Goal: Download file/media

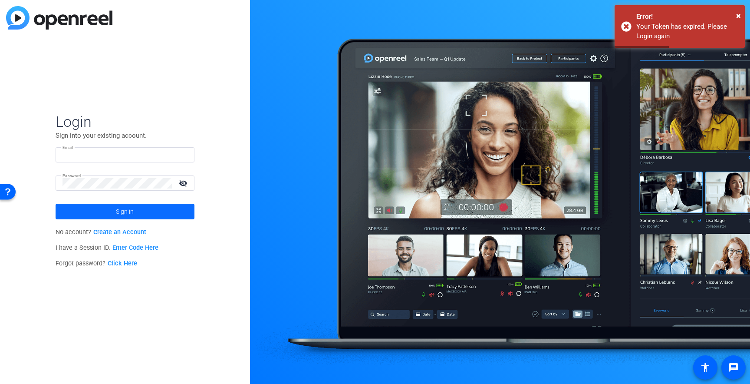
type input "smyszewski@solventum.com"
click at [154, 210] on span at bounding box center [125, 211] width 139 height 21
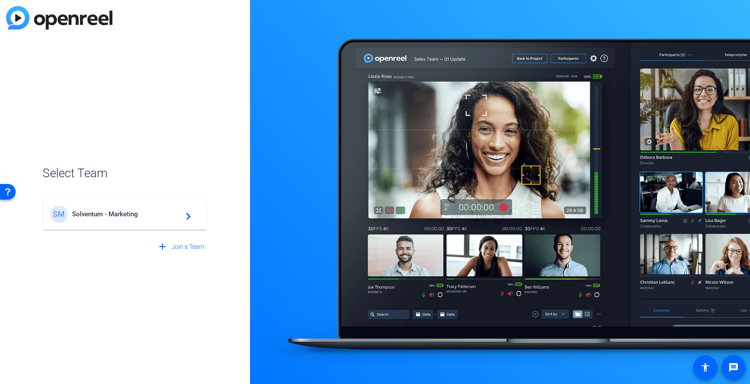
click at [107, 214] on span "Solventum - Marketing" at bounding box center [126, 214] width 109 height 8
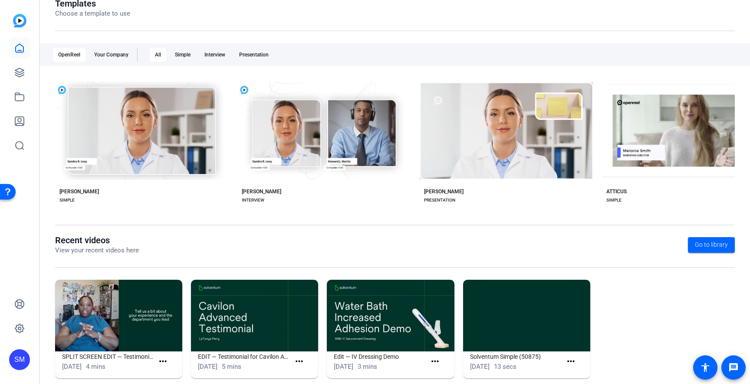
scroll to position [120, 0]
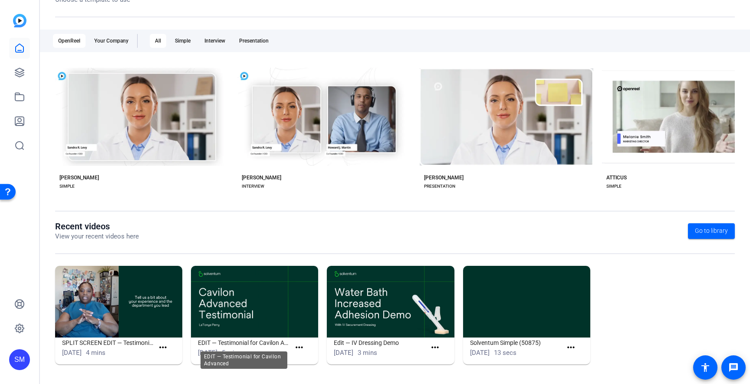
click at [249, 344] on h1 "EDIT — Testimonial for Cavilon Advanced" at bounding box center [244, 342] width 92 height 10
click at [301, 348] on mat-icon "more_horiz" at bounding box center [299, 347] width 11 height 11
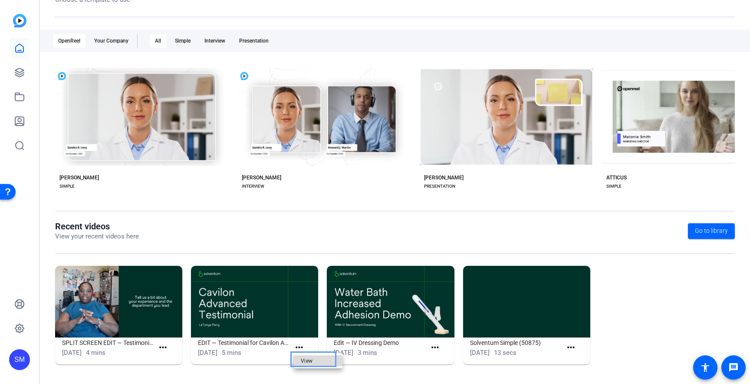
click at [306, 360] on span "View" at bounding box center [318, 360] width 35 height 10
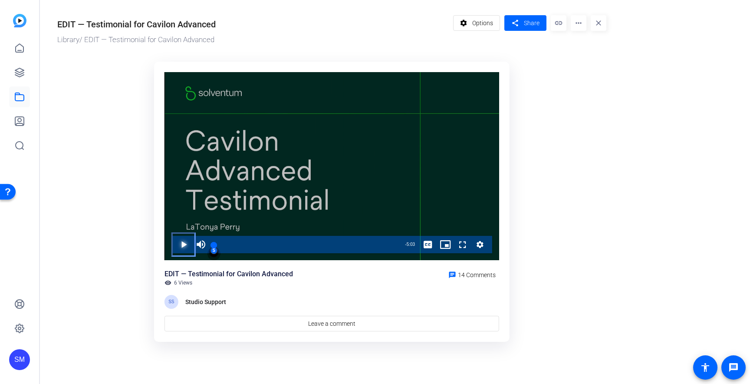
click at [175, 245] on span "Video Player" at bounding box center [175, 244] width 0 height 17
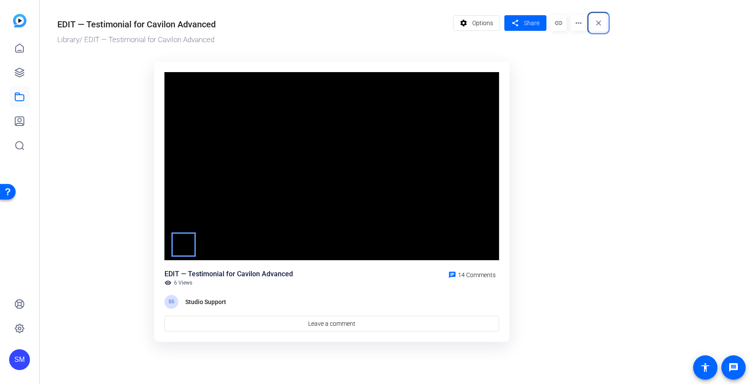
click at [599, 21] on mat-icon "close" at bounding box center [599, 23] width 16 height 16
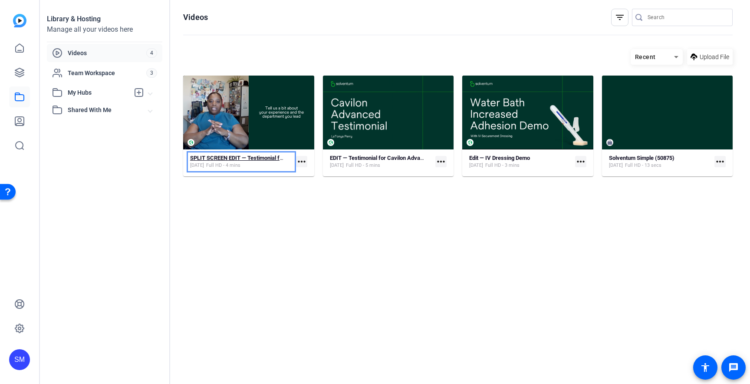
click at [218, 159] on strong "SPLIT SCREEN EDIT — Testimonial for Cavilon Advanced" at bounding box center [260, 158] width 141 height 7
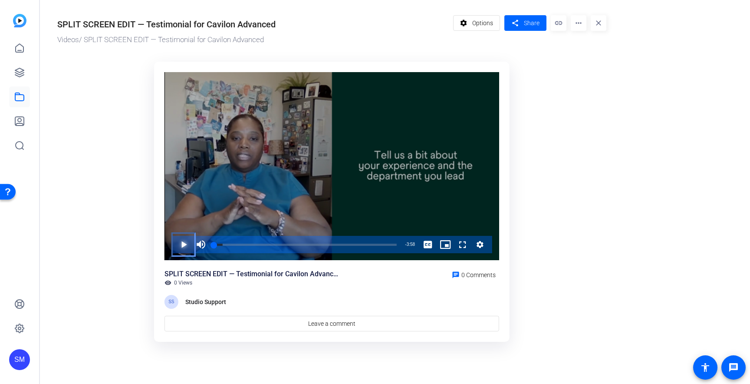
click at [175, 244] on span "Video Player" at bounding box center [175, 244] width 0 height 17
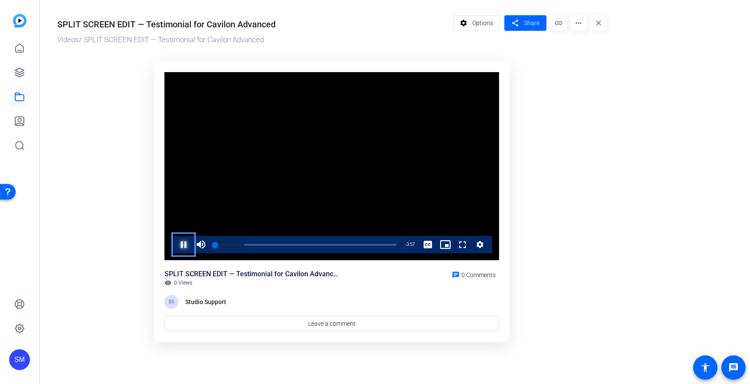
click at [175, 244] on span "Video Player" at bounding box center [175, 244] width 0 height 17
click at [175, 243] on span "Video Player" at bounding box center [175, 244] width 0 height 17
click at [578, 26] on mat-icon "more_horiz" at bounding box center [579, 23] width 16 height 16
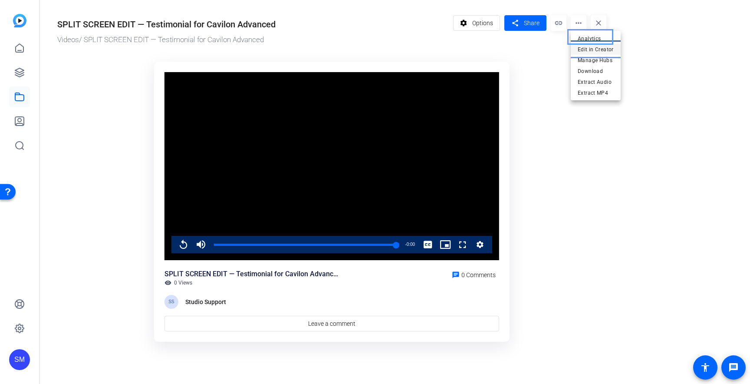
click at [583, 50] on span "Edit in Creator" at bounding box center [596, 49] width 36 height 10
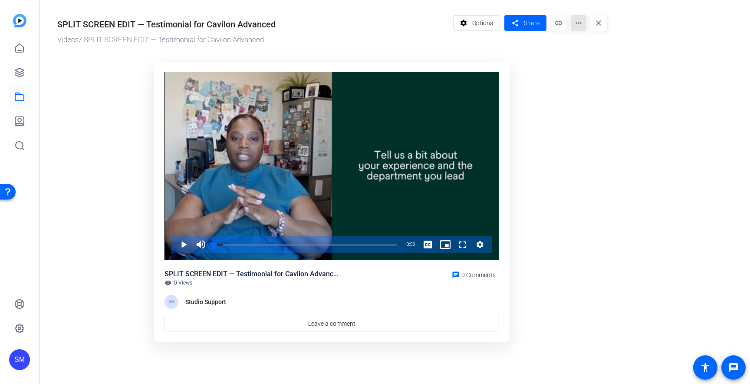
click at [578, 23] on mat-icon "more_horiz" at bounding box center [579, 23] width 16 height 16
click at [595, 72] on span "Download" at bounding box center [596, 71] width 36 height 10
click at [580, 25] on mat-icon "more_horiz" at bounding box center [579, 23] width 16 height 16
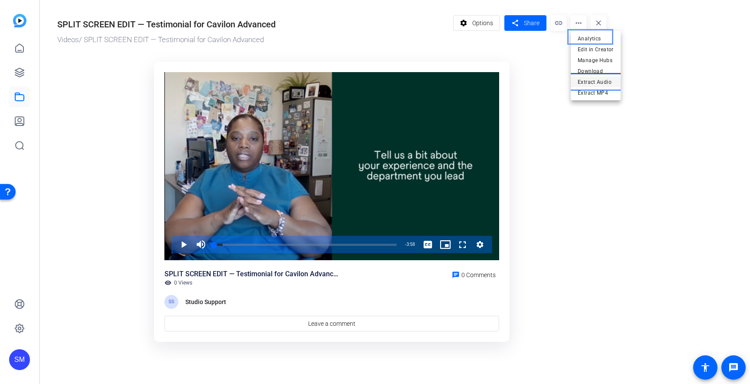
click at [585, 83] on span "Extract Audio" at bounding box center [596, 82] width 36 height 10
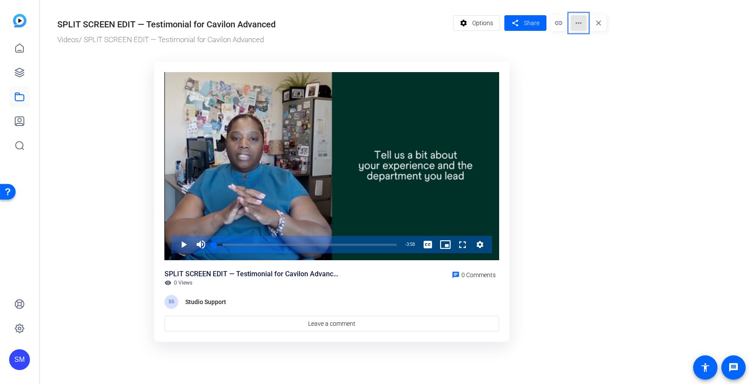
click at [579, 24] on mat-icon "more_horiz" at bounding box center [579, 23] width 16 height 16
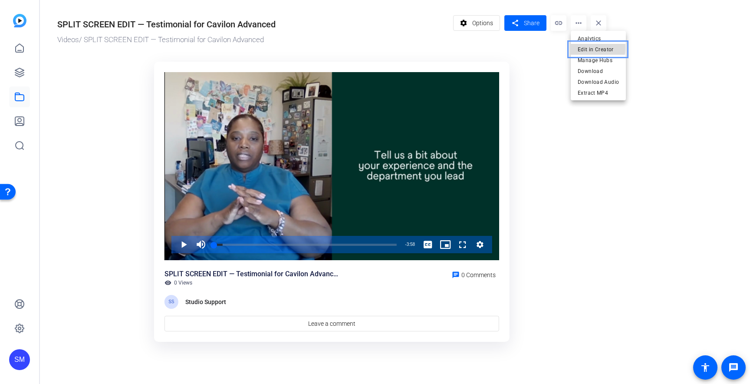
click at [581, 48] on span "Edit in Creator" at bounding box center [598, 49] width 41 height 10
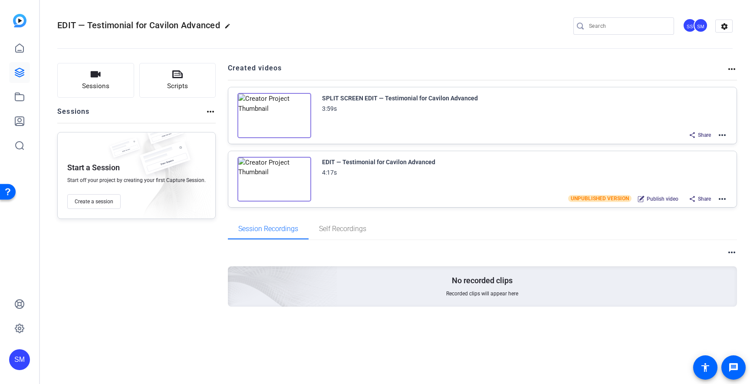
click at [723, 135] on mat-icon "more_horiz" at bounding box center [722, 135] width 10 height 10
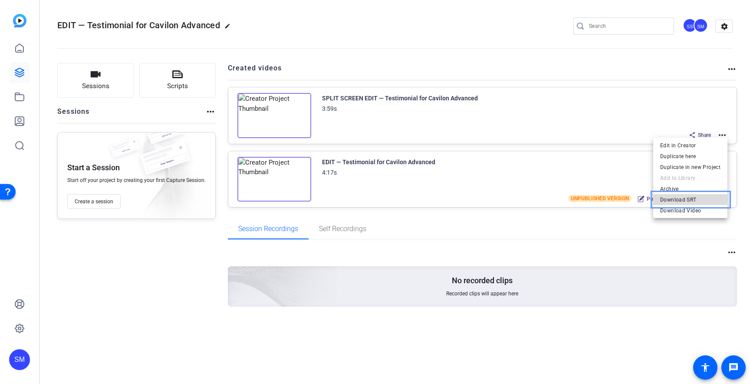
click at [686, 198] on span "Download SRT" at bounding box center [690, 200] width 60 height 10
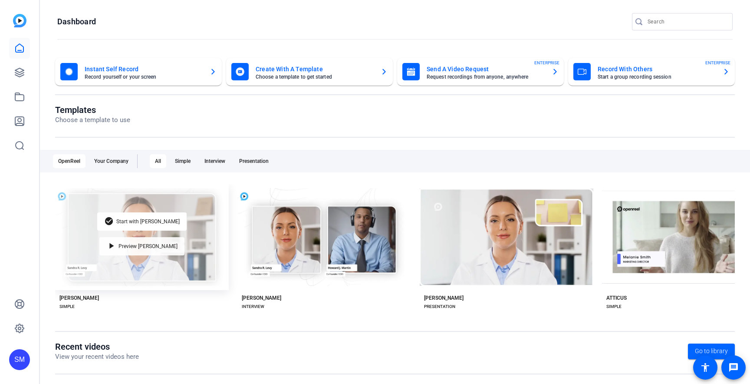
scroll to position [120, 0]
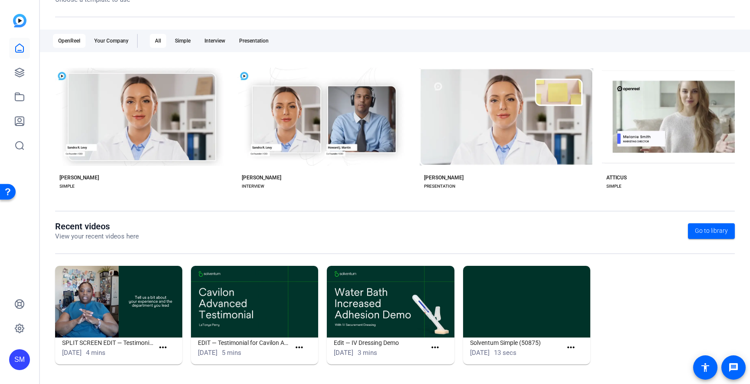
click at [374, 302] on img at bounding box center [390, 302] width 127 height 72
click at [436, 347] on mat-icon "more_horiz" at bounding box center [435, 347] width 11 height 11
click at [447, 360] on span "View" at bounding box center [454, 360] width 35 height 10
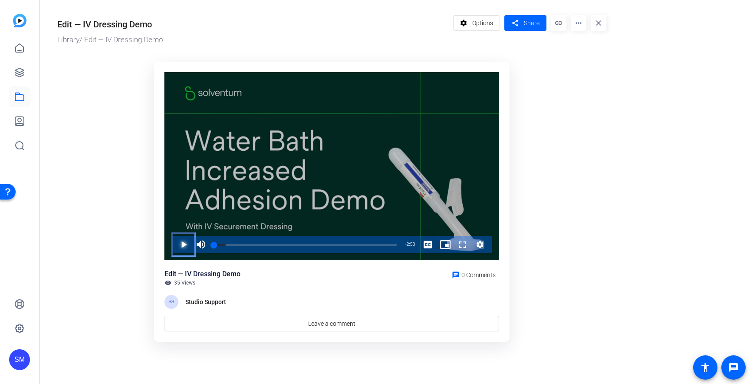
click at [175, 244] on span "Video Player" at bounding box center [175, 244] width 0 height 17
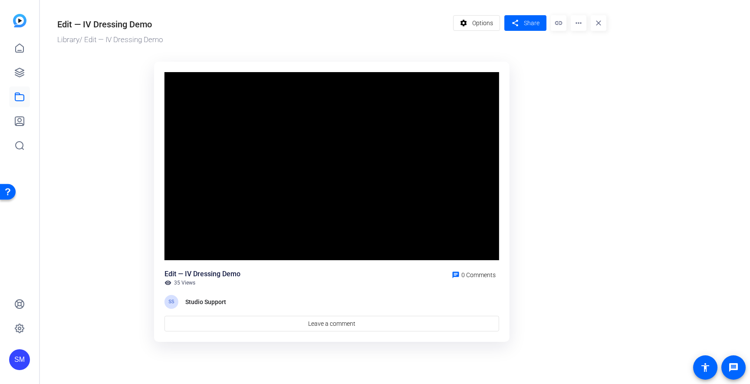
click at [183, 244] on video "Video Player" at bounding box center [332, 166] width 335 height 188
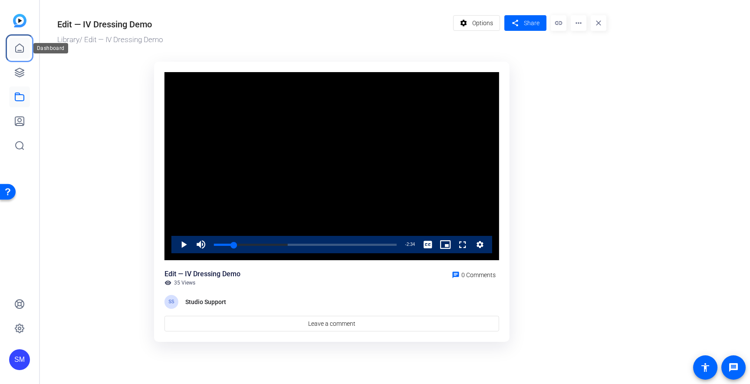
click at [20, 49] on icon at bounding box center [19, 48] width 10 height 10
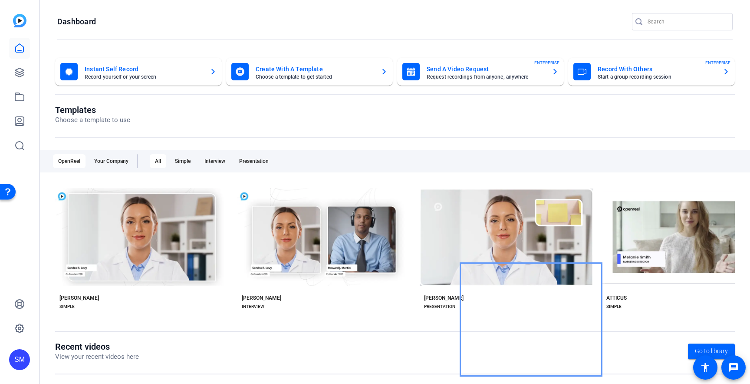
scroll to position [120, 0]
